Goal: Task Accomplishment & Management: Manage account settings

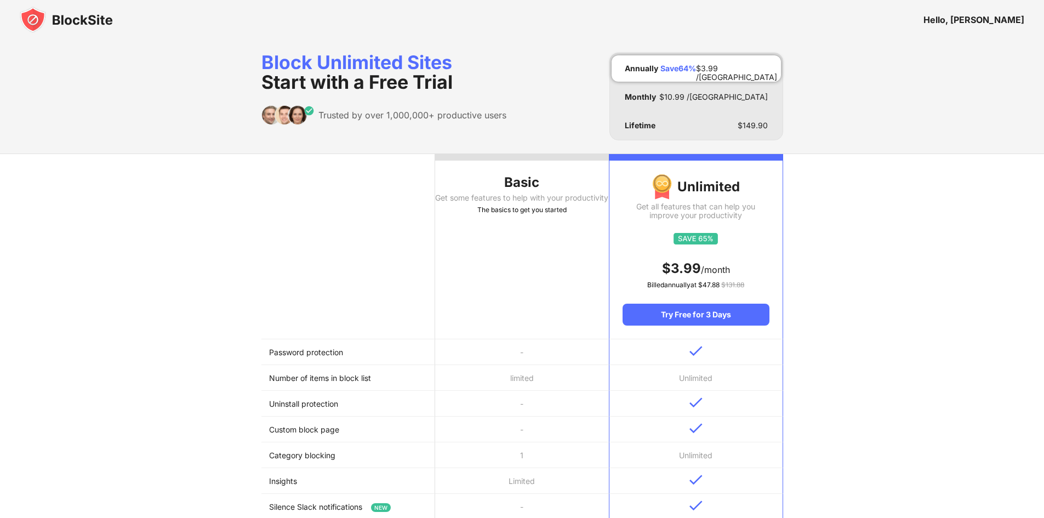
click at [75, 19] on img at bounding box center [66, 20] width 93 height 26
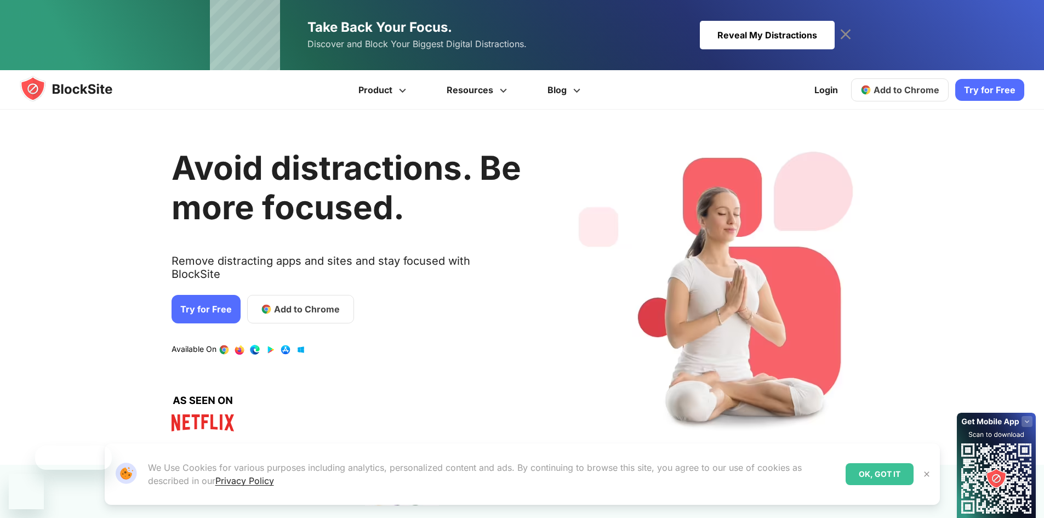
click at [72, 89] on img at bounding box center [77, 89] width 114 height 26
click at [820, 89] on link "Login" at bounding box center [826, 90] width 37 height 26
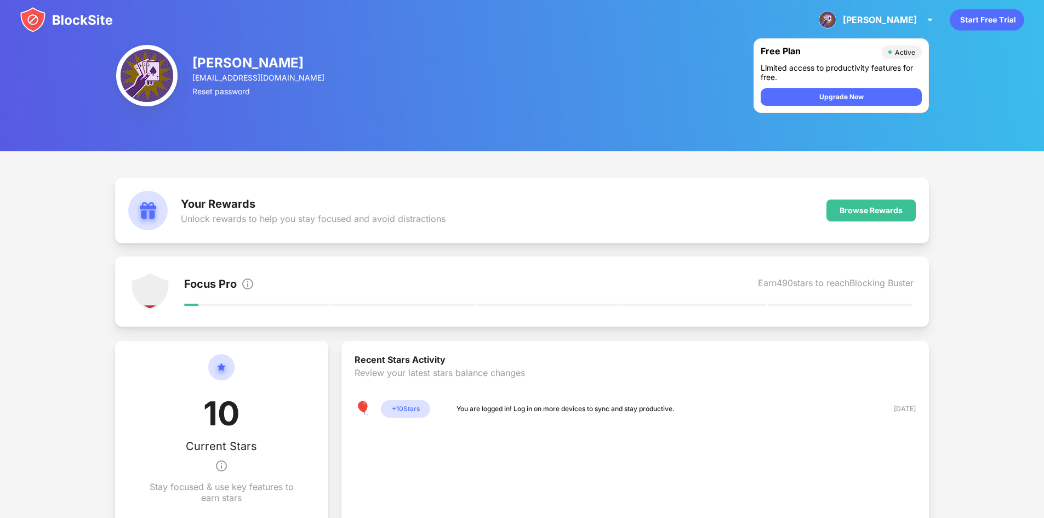
click at [78, 24] on img at bounding box center [66, 20] width 93 height 26
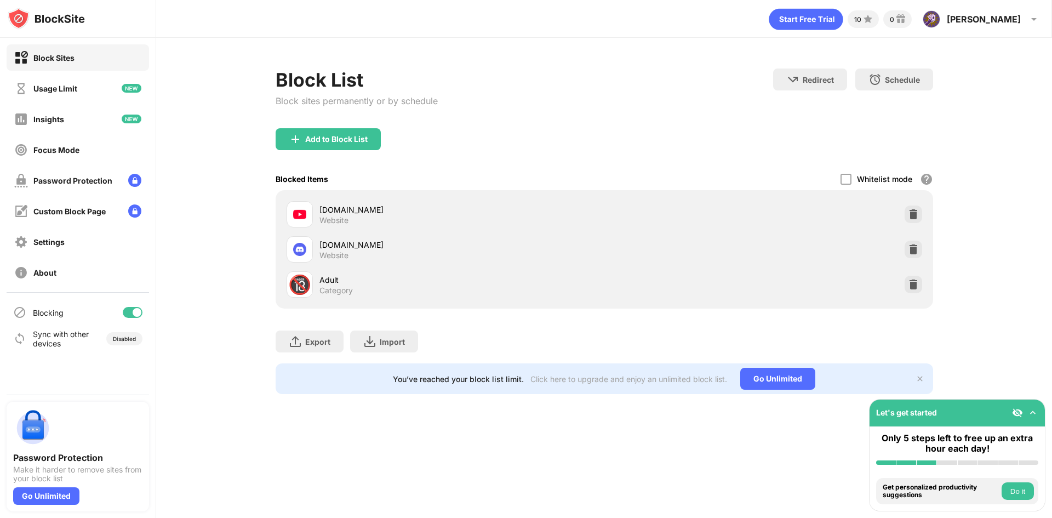
click at [839, 175] on div "Blocked Items Whitelist mode Block all websites except for those in your whitel…" at bounding box center [604, 179] width 657 height 22
click at [847, 177] on div at bounding box center [845, 179] width 11 height 11
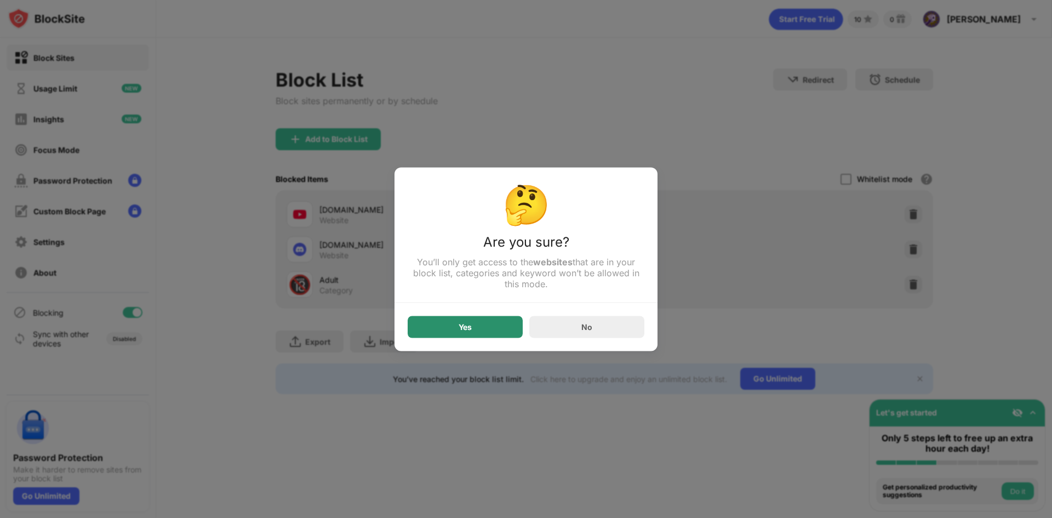
click at [493, 323] on div "Yes" at bounding box center [465, 327] width 115 height 22
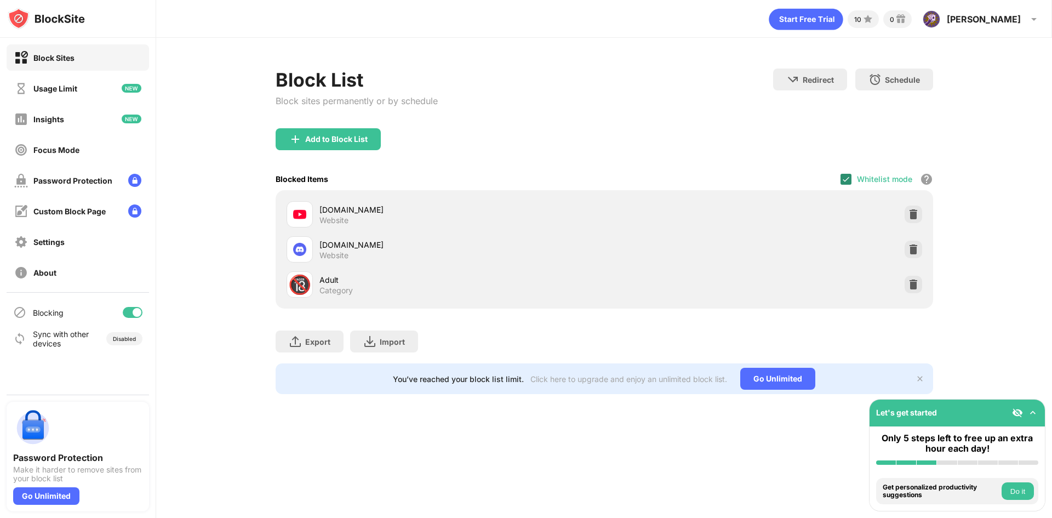
click at [847, 182] on img at bounding box center [846, 179] width 9 height 9
click at [102, 91] on div "Usage Limit" at bounding box center [78, 88] width 142 height 26
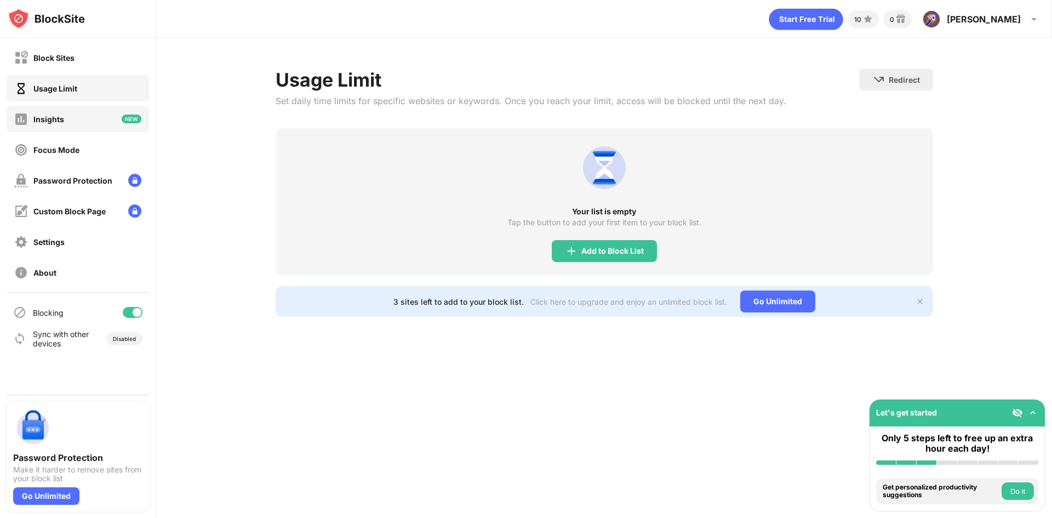
click at [104, 112] on div "Insights" at bounding box center [78, 119] width 142 height 26
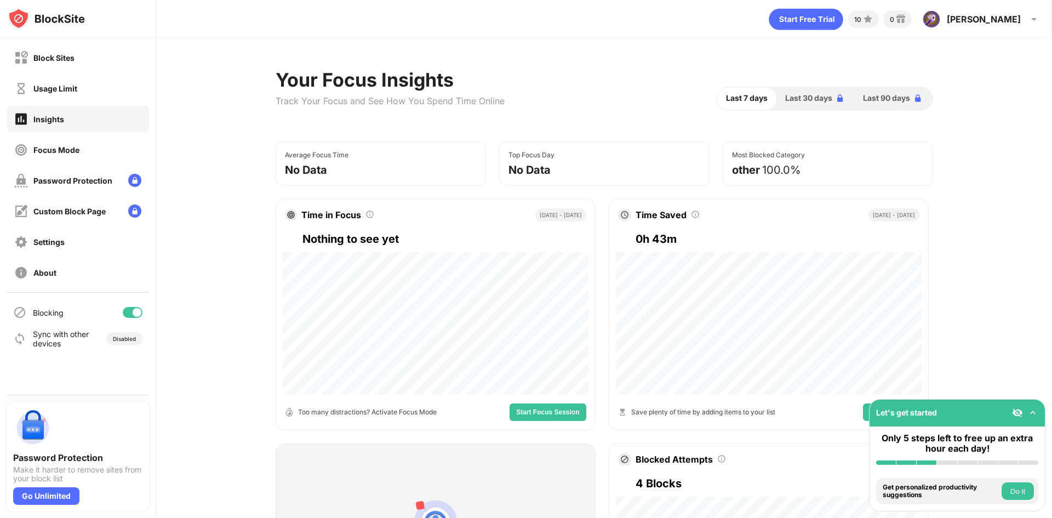
click at [104, 57] on div "Block Sites" at bounding box center [78, 57] width 142 height 26
